Goal: Task Accomplishment & Management: Use online tool/utility

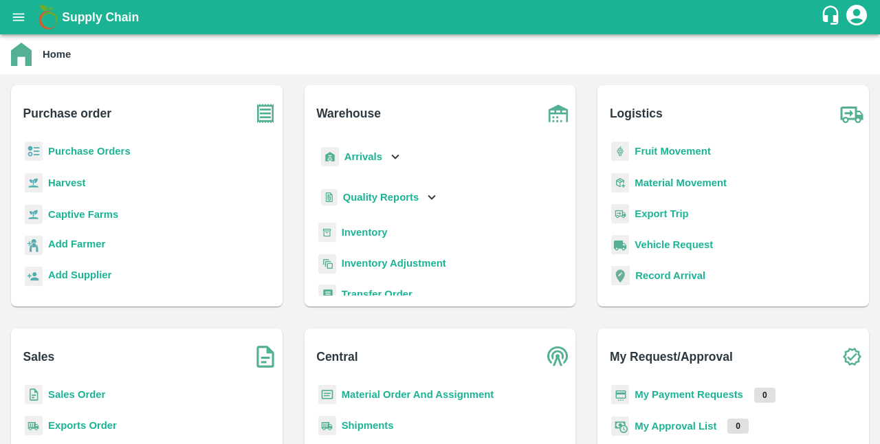
click at [105, 215] on b "Captive Farms" at bounding box center [83, 214] width 70 height 11
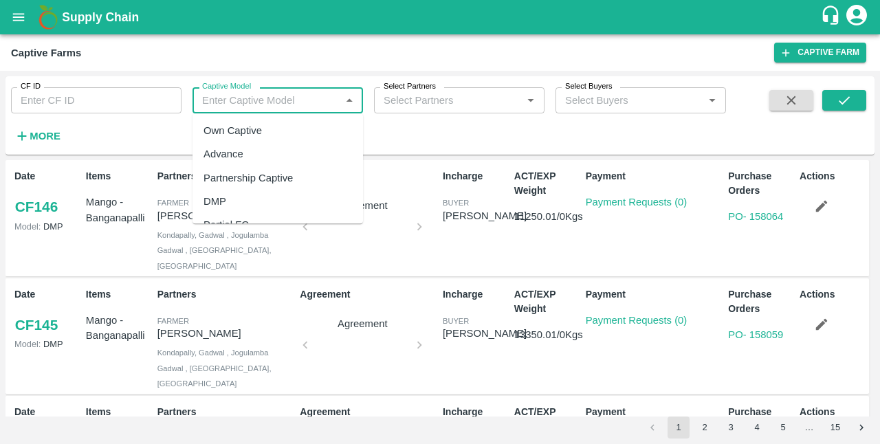
click at [267, 99] on input "Captive Model" at bounding box center [267, 100] width 140 height 18
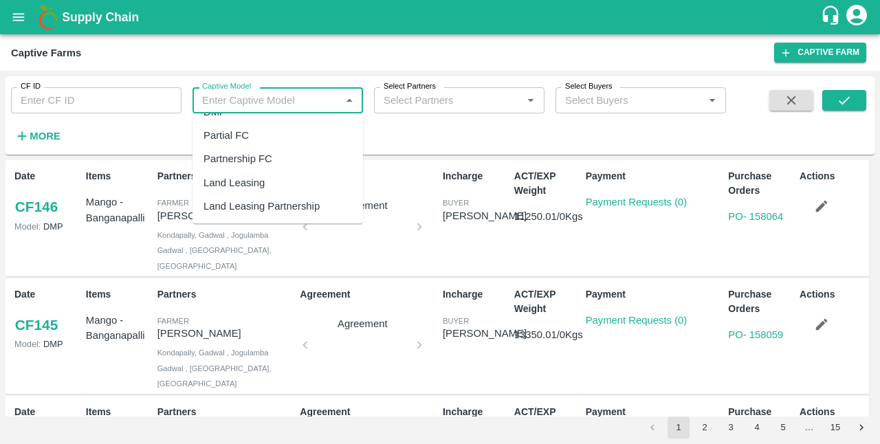
click at [268, 182] on div "Land Leasing" at bounding box center [278, 182] width 171 height 23
type input "Land Leasing"
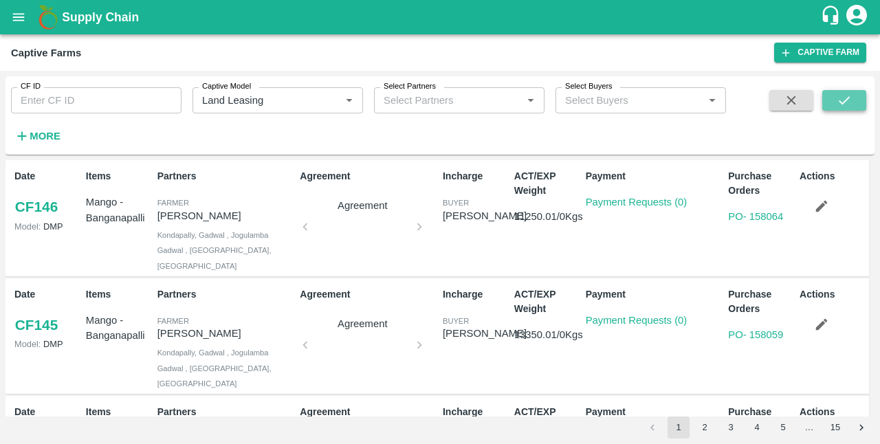
click at [841, 100] on icon "submit" at bounding box center [844, 100] width 15 height 15
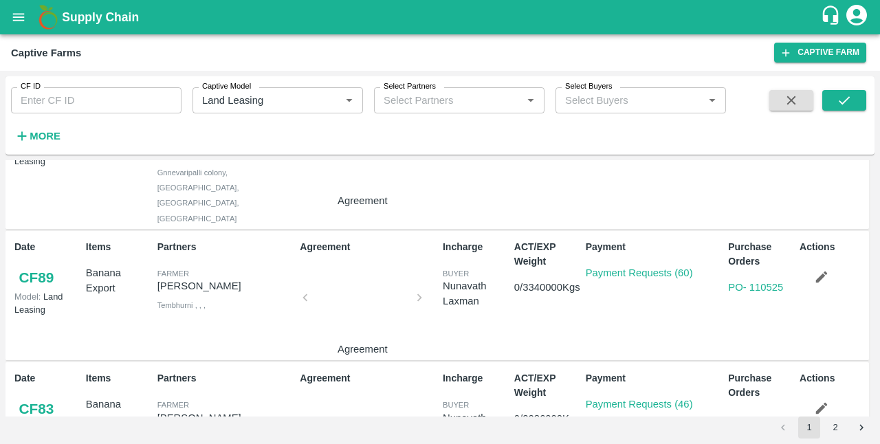
scroll to position [741, 0]
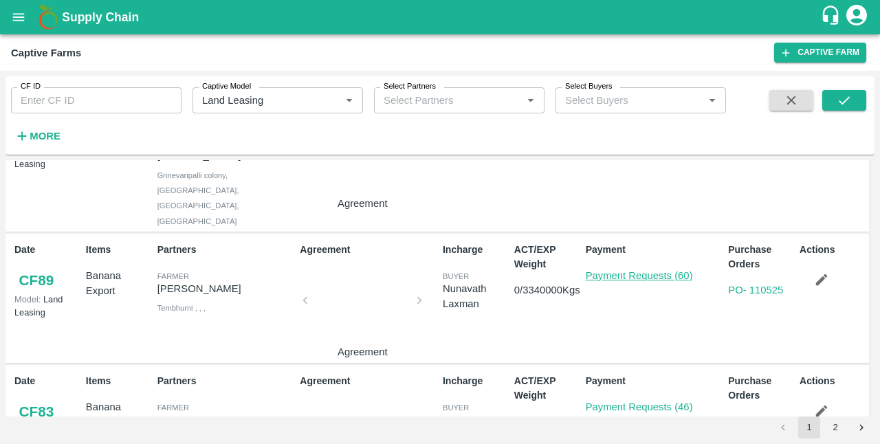
click at [626, 270] on link "Payment Requests (60)" at bounding box center [639, 275] width 107 height 11
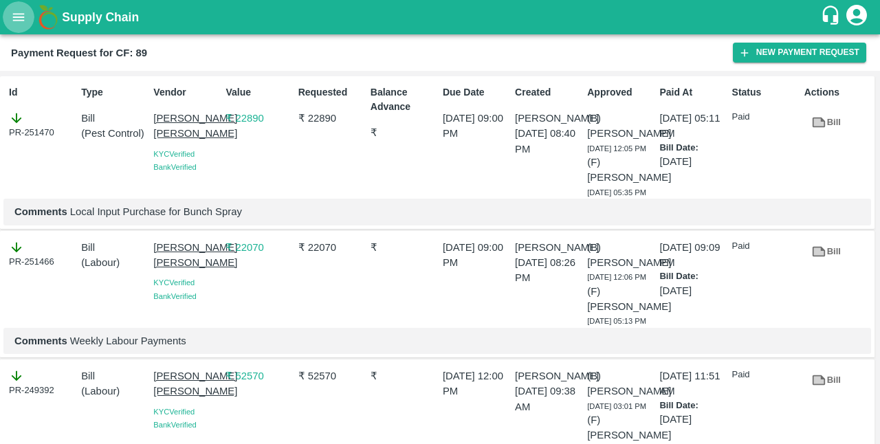
click at [23, 25] on icon "open drawer" at bounding box center [18, 17] width 15 height 15
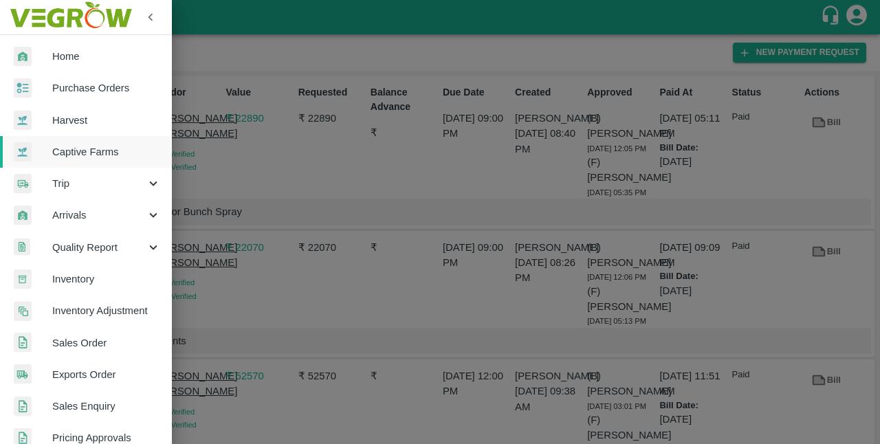
click at [358, 250] on div at bounding box center [440, 222] width 880 height 444
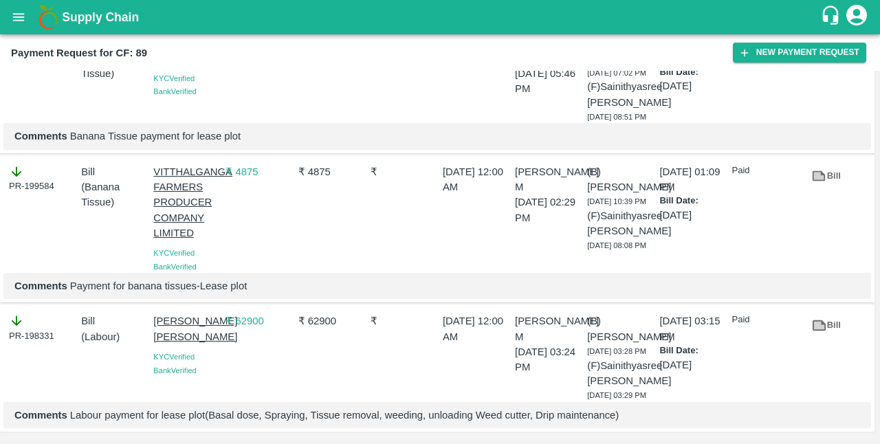
scroll to position [8247, 0]
click at [98, 21] on b "Supply Chain" at bounding box center [100, 17] width 77 height 14
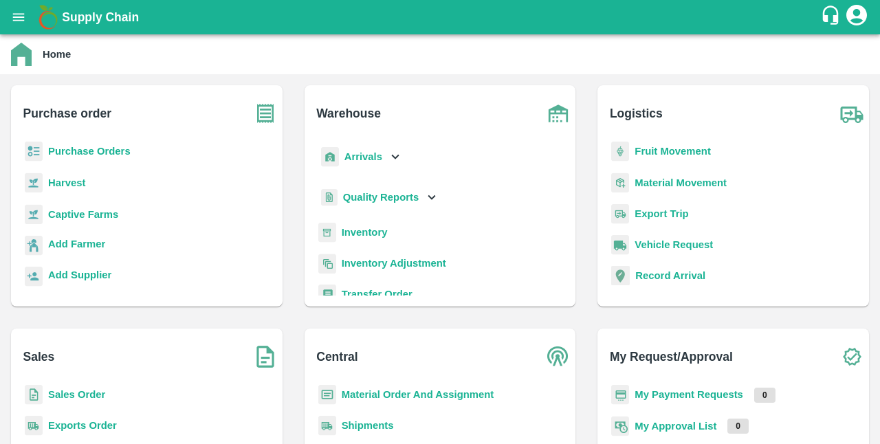
click at [83, 217] on b "Captive Farms" at bounding box center [83, 214] width 70 height 11
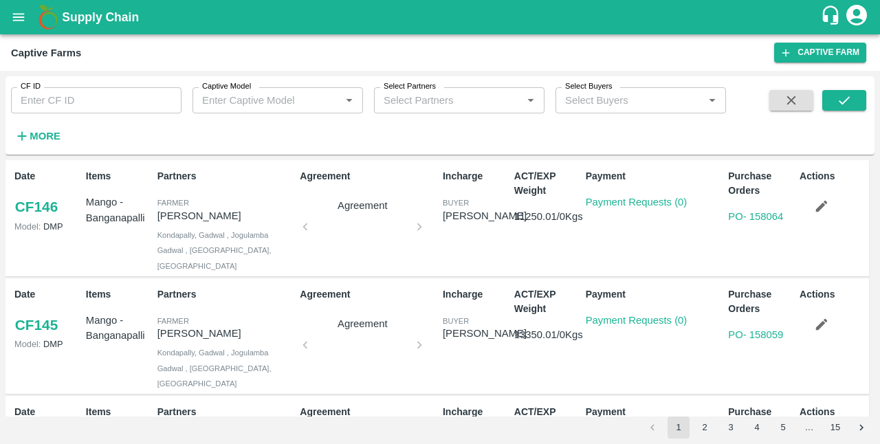
click at [270, 100] on input "Captive Model" at bounding box center [267, 100] width 140 height 18
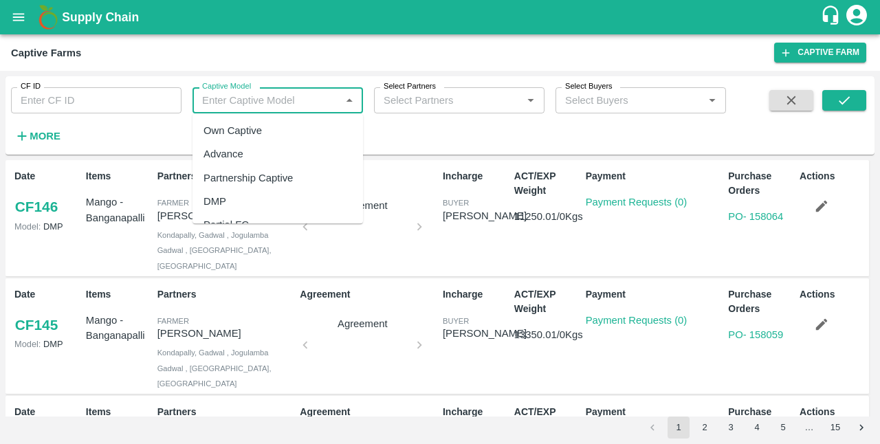
scroll to position [89, 0]
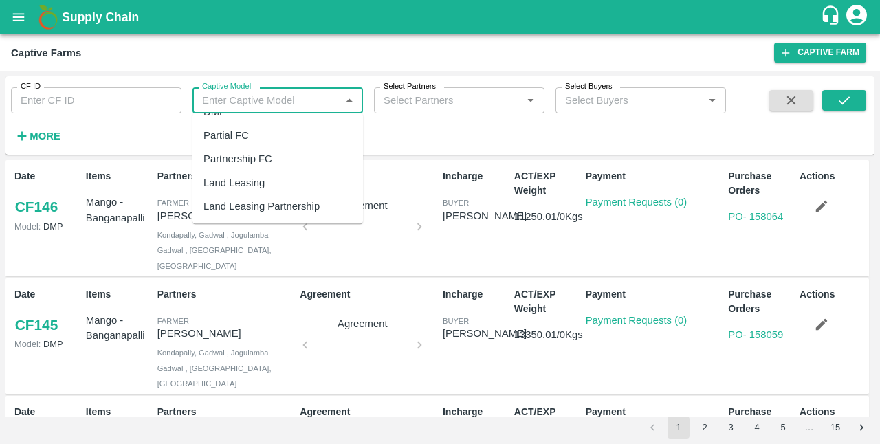
click at [230, 183] on div "Land Leasing" at bounding box center [234, 182] width 61 height 15
type input "Land Leasing"
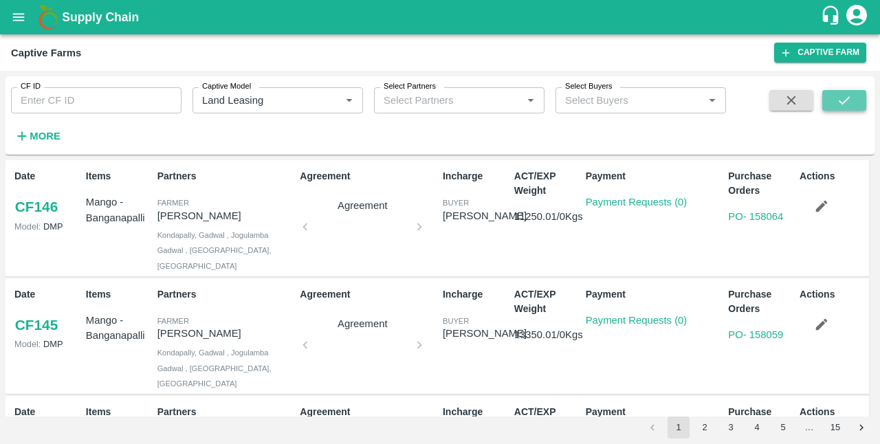
click at [851, 101] on icon "submit" at bounding box center [844, 100] width 15 height 15
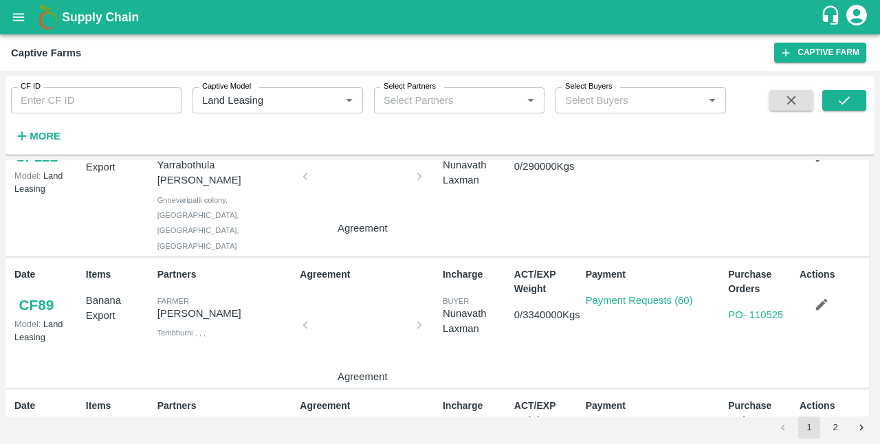
scroll to position [716, 0]
click at [751, 310] on link "PO - 110525" at bounding box center [755, 315] width 55 height 11
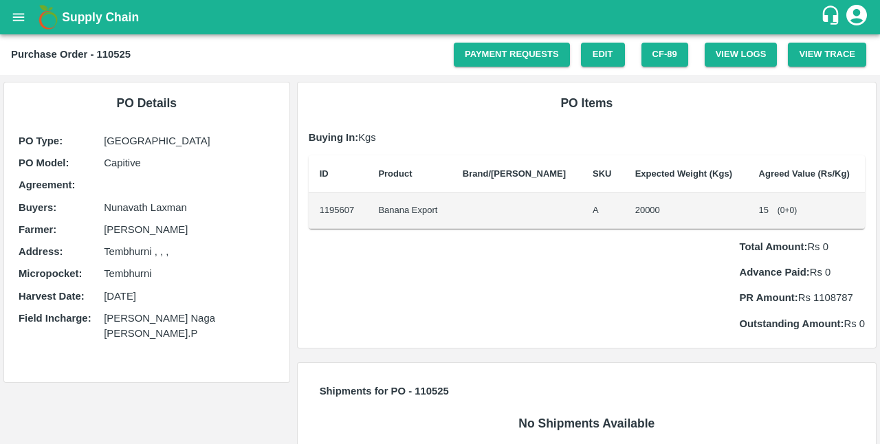
click at [92, 21] on b "Supply Chain" at bounding box center [100, 17] width 77 height 14
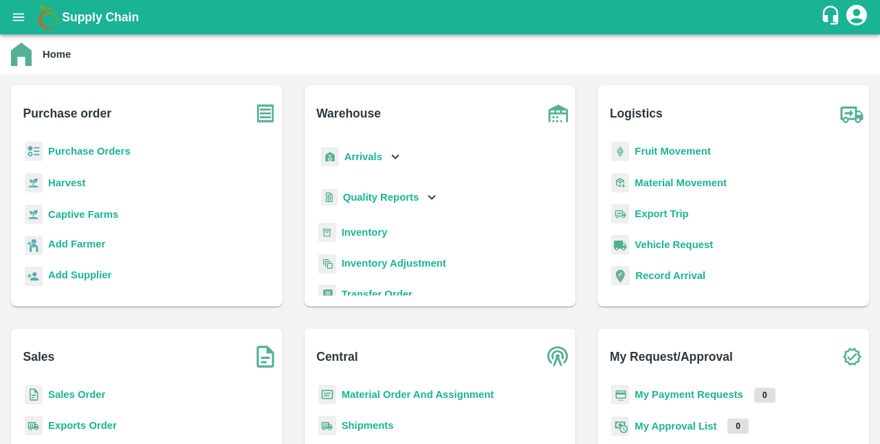
click at [109, 151] on b "Purchase Orders" at bounding box center [89, 151] width 83 height 11
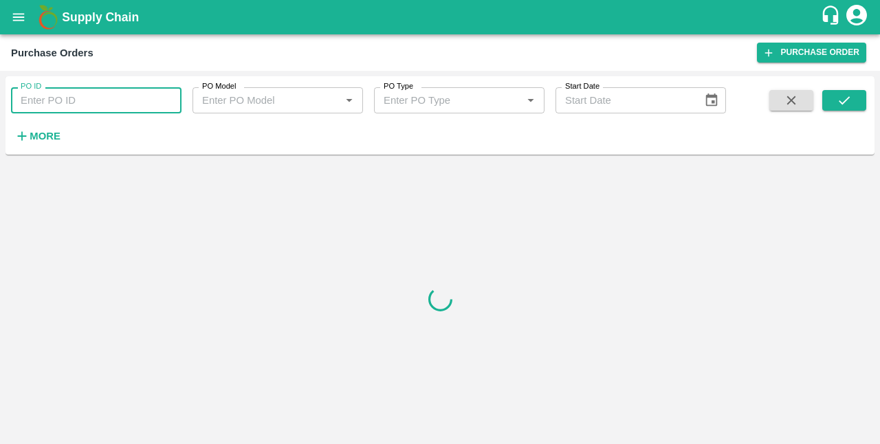
click at [94, 102] on input "PO ID" at bounding box center [96, 100] width 171 height 26
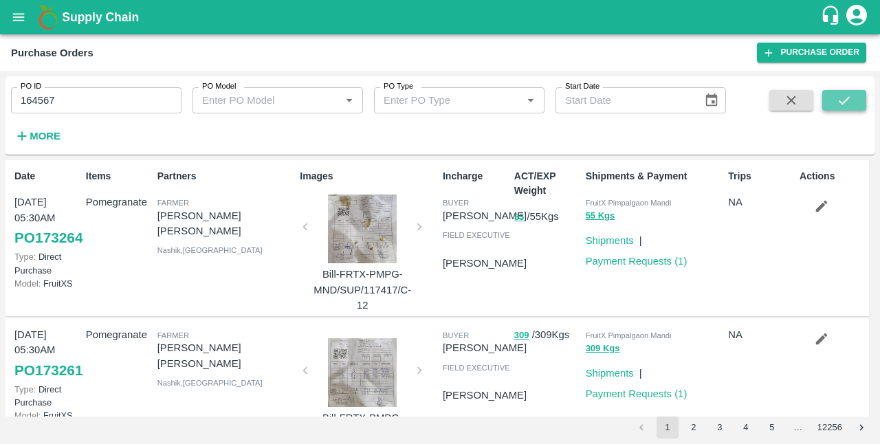
click at [847, 96] on icon "submit" at bounding box center [844, 100] width 15 height 15
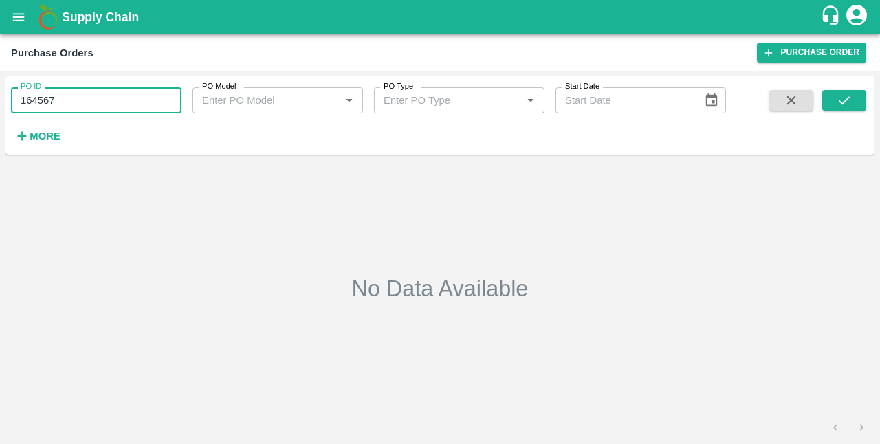
click at [99, 100] on input "164567" at bounding box center [96, 100] width 171 height 26
type input "1"
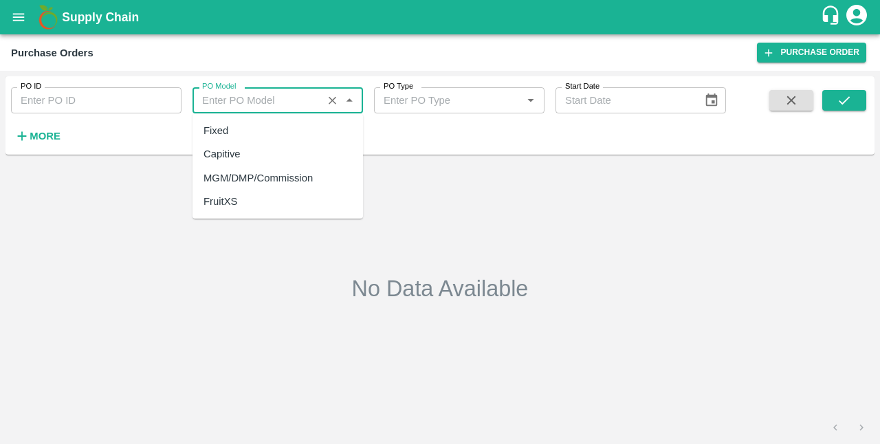
click at [258, 99] on input "PO Model" at bounding box center [258, 100] width 122 height 18
click at [231, 147] on div "Capitive" at bounding box center [222, 154] width 37 height 15
type input "Capitive"
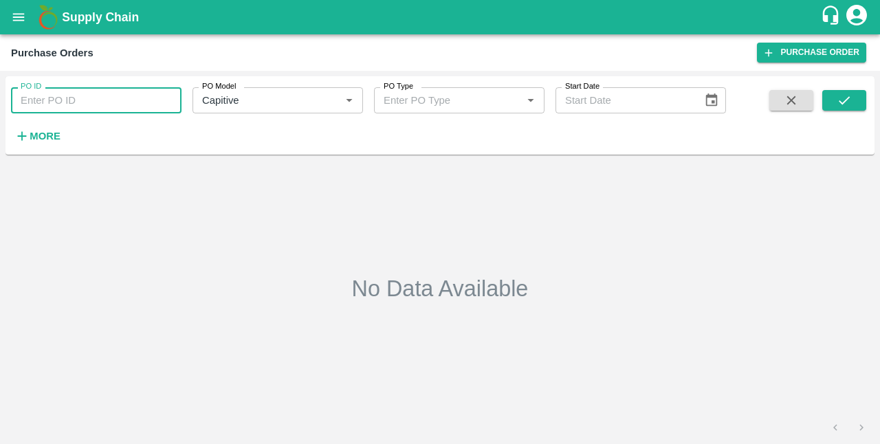
click at [96, 96] on input "PO ID" at bounding box center [96, 100] width 171 height 26
type input "172224"
click at [851, 101] on icon "submit" at bounding box center [844, 100] width 15 height 15
click at [106, 16] on b "Supply Chain" at bounding box center [100, 17] width 77 height 14
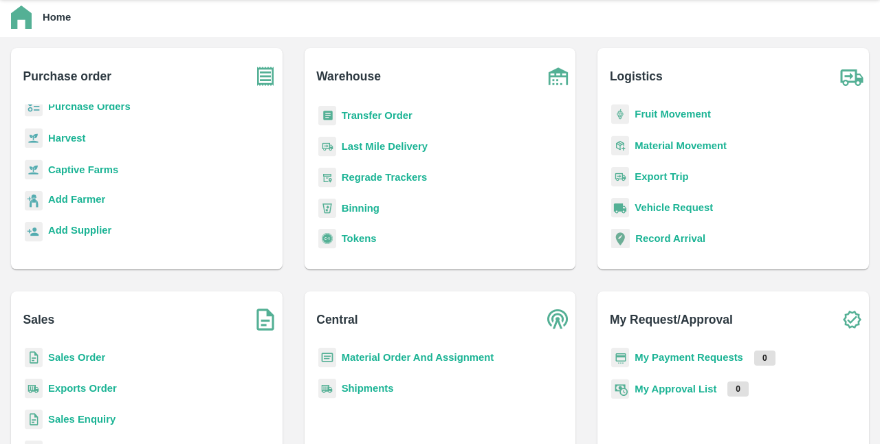
scroll to position [144, 0]
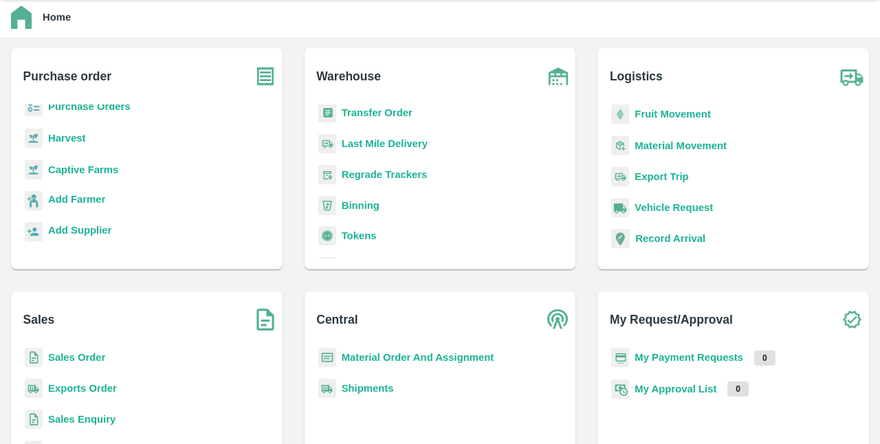
click at [370, 109] on b "Transfer Order" at bounding box center [377, 112] width 71 height 11
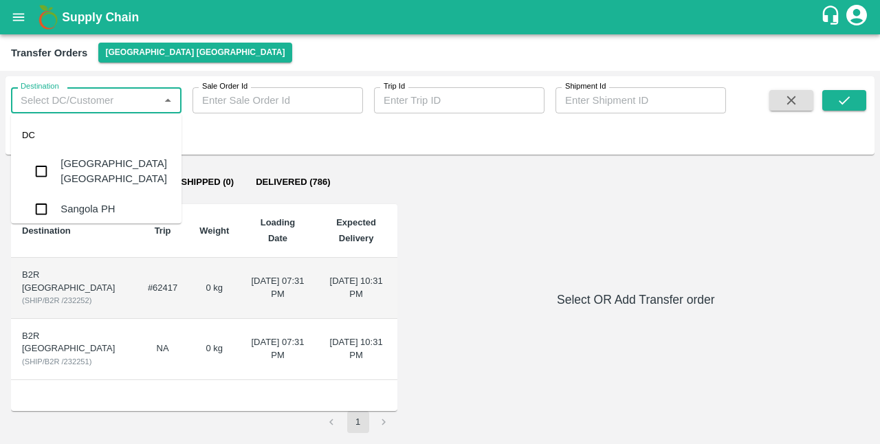
click at [78, 106] on input "Destination" at bounding box center [85, 100] width 140 height 18
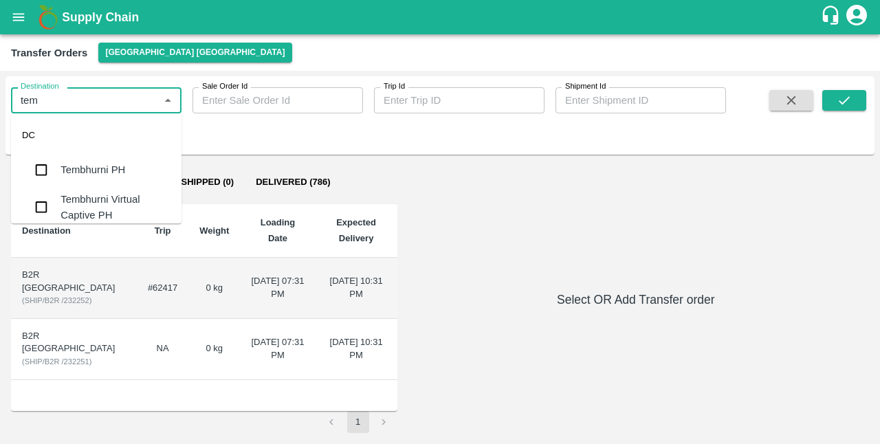
type input "temb"
click at [43, 171] on input "checkbox" at bounding box center [42, 170] width 28 height 28
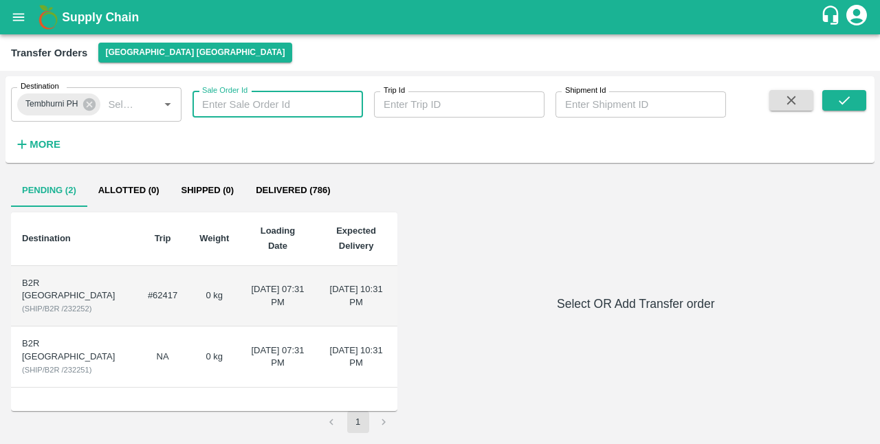
click at [297, 101] on input "Sale Order Id" at bounding box center [278, 104] width 171 height 26
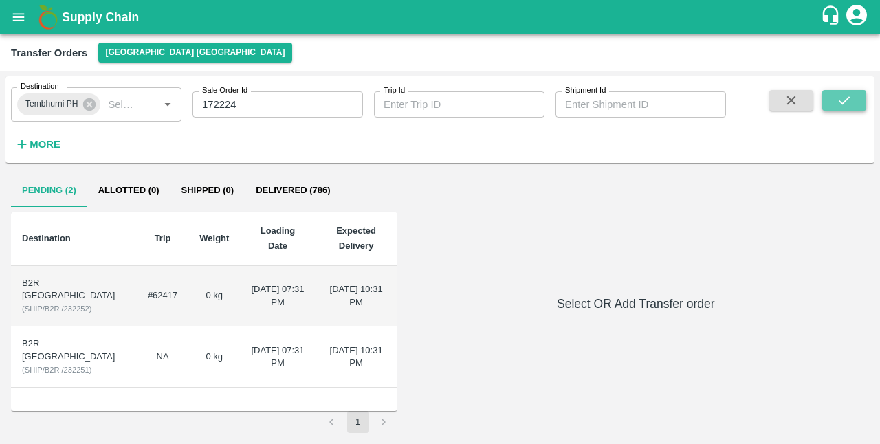
click at [853, 103] on button "submit" at bounding box center [845, 100] width 44 height 21
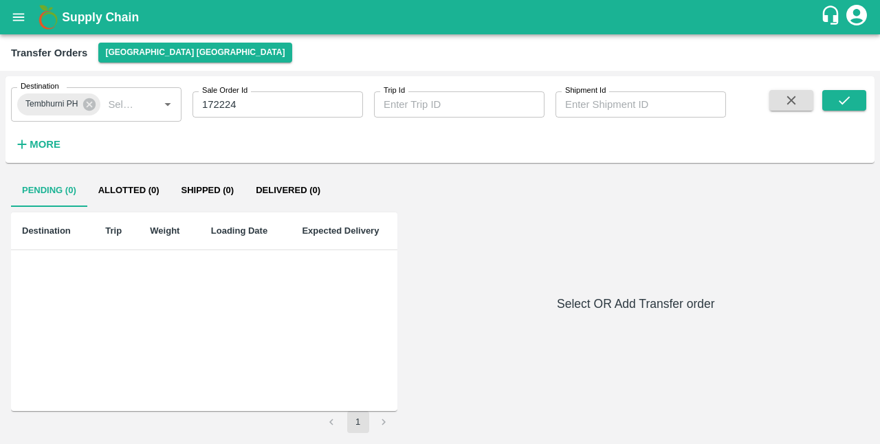
click at [140, 191] on button "Allotted (0)" at bounding box center [128, 190] width 83 height 33
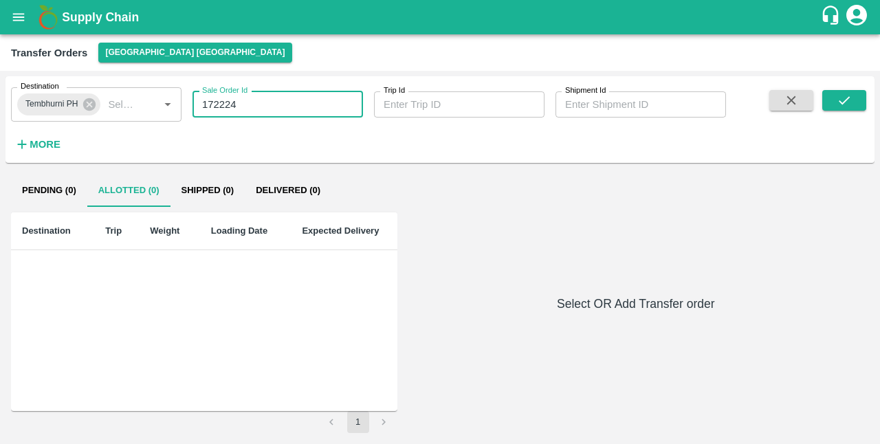
click at [265, 104] on input "172224" at bounding box center [278, 104] width 171 height 26
type input "164567"
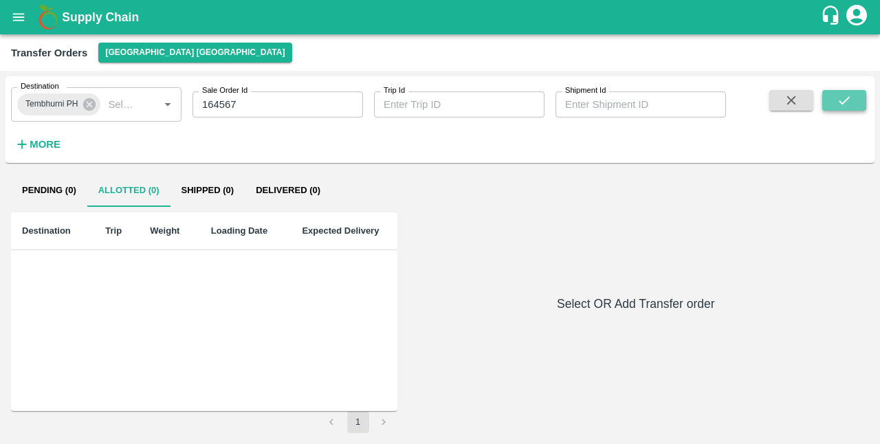
click at [840, 98] on icon "submit" at bounding box center [844, 100] width 15 height 15
click at [160, 50] on button "[GEOGRAPHIC_DATA] [GEOGRAPHIC_DATA]" at bounding box center [194, 53] width 193 height 20
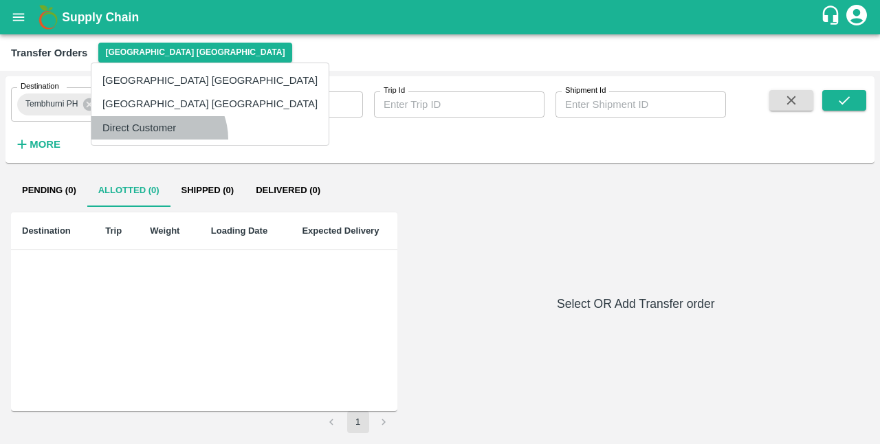
click at [157, 139] on li "Direct Customer" at bounding box center [209, 127] width 237 height 23
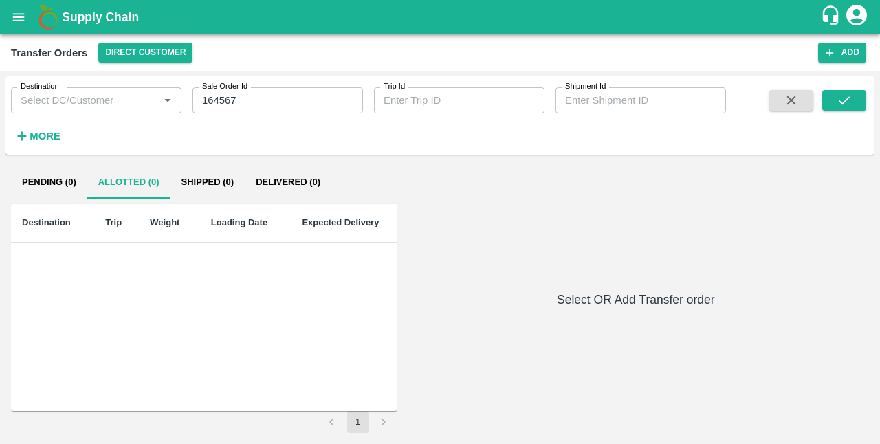
click at [85, 23] on b "Supply Chain" at bounding box center [100, 17] width 77 height 14
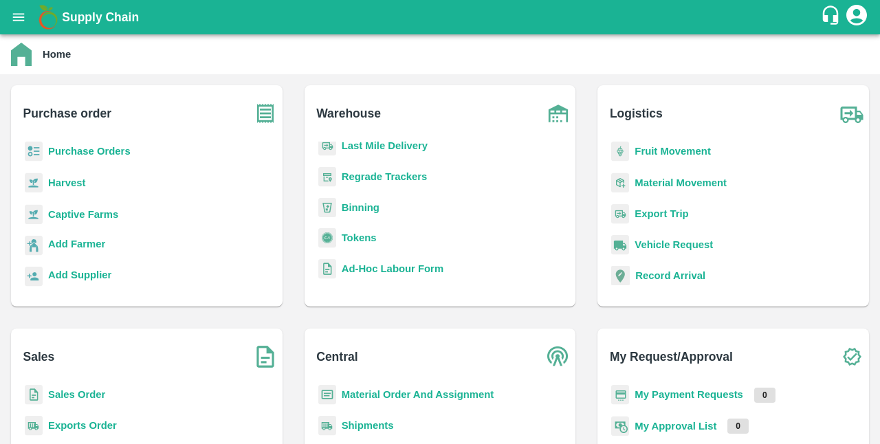
scroll to position [6, 0]
